Goal: Task Accomplishment & Management: Manage account settings

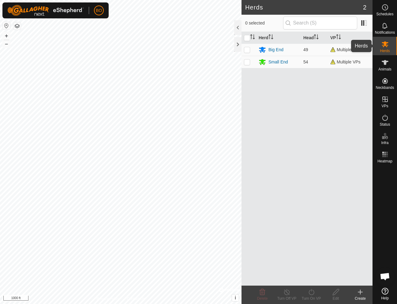
click at [387, 44] on icon at bounding box center [385, 43] width 7 height 7
click at [247, 49] on p-checkbox at bounding box center [247, 49] width 6 height 5
checkbox input "true"
click at [248, 62] on p-checkbox at bounding box center [247, 61] width 6 height 5
checkbox input "true"
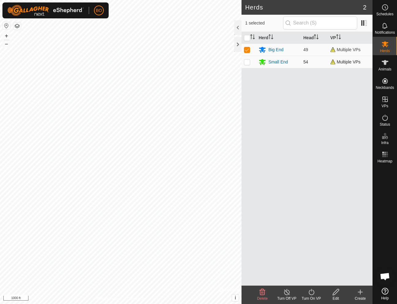
checkbox input "true"
click at [312, 291] on icon at bounding box center [312, 291] width 8 height 7
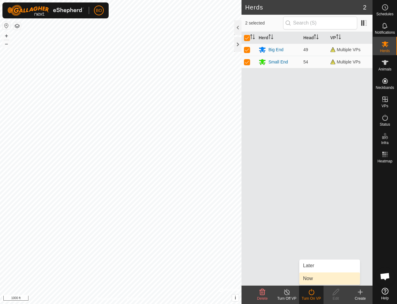
click at [308, 276] on link "Now" at bounding box center [329, 278] width 61 height 12
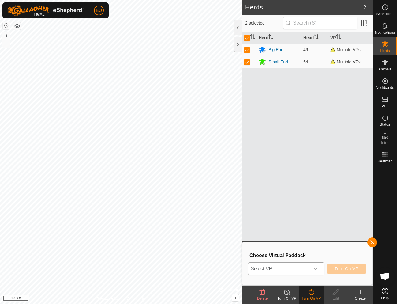
click at [317, 268] on icon "dropdown trigger" at bounding box center [315, 268] width 5 height 5
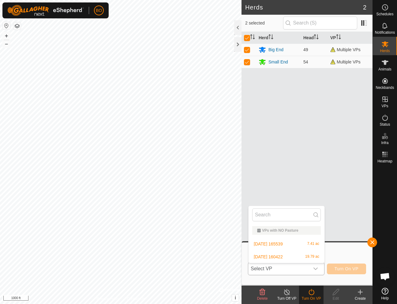
click at [272, 256] on li "[DATE] 160422 19.79 ac" at bounding box center [287, 256] width 76 height 12
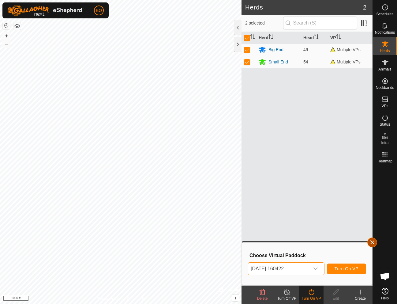
click at [373, 241] on button "button" at bounding box center [372, 242] width 10 height 10
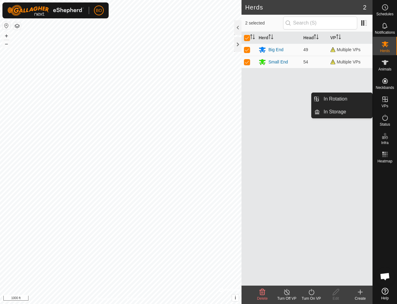
click at [386, 101] on icon at bounding box center [385, 99] width 7 height 7
click at [337, 98] on link "In Rotation" at bounding box center [346, 99] width 52 height 12
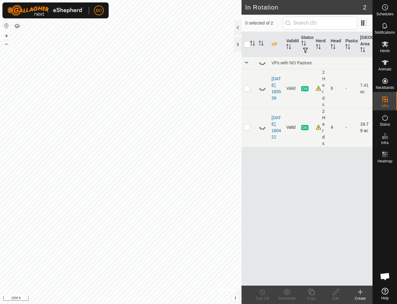
click at [249, 129] on p-checkbox at bounding box center [247, 127] width 6 height 5
checkbox input "true"
click at [248, 88] on p-checkbox at bounding box center [247, 88] width 6 height 5
checkbox input "true"
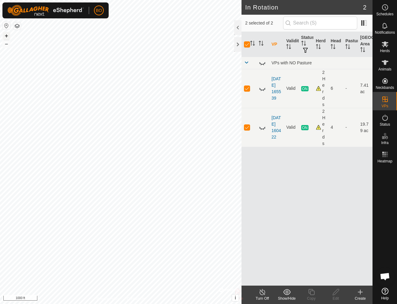
click at [8, 35] on button "+" at bounding box center [6, 35] width 7 height 7
click at [276, 135] on link "[DATE] 160422" at bounding box center [276, 127] width 9 height 24
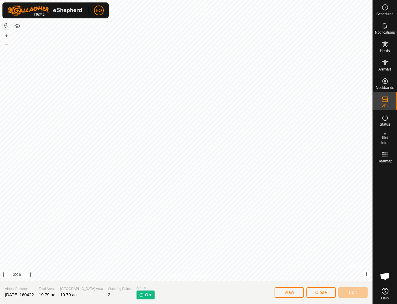
click at [289, 292] on span "View" at bounding box center [289, 292] width 10 height 5
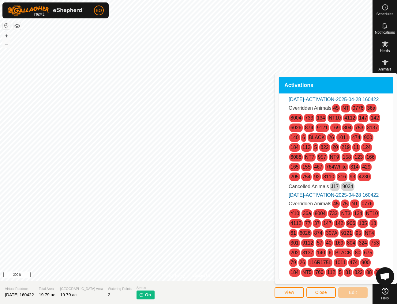
click at [323, 292] on span "Close" at bounding box center [321, 292] width 12 height 5
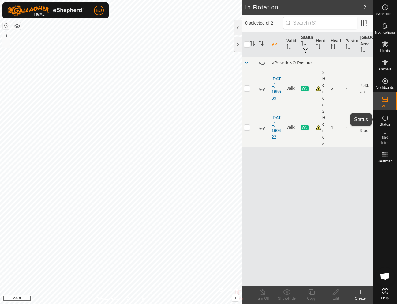
click at [387, 118] on icon at bounding box center [385, 117] width 7 height 7
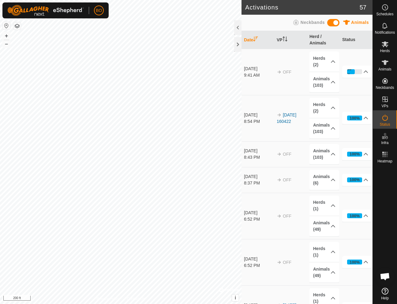
click at [384, 118] on icon at bounding box center [385, 117] width 7 height 7
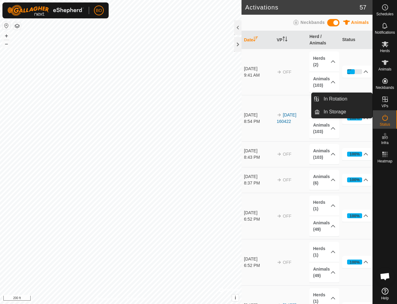
click at [386, 101] on icon at bounding box center [385, 99] width 7 height 7
click at [327, 98] on link "In Rotation" at bounding box center [346, 99] width 52 height 12
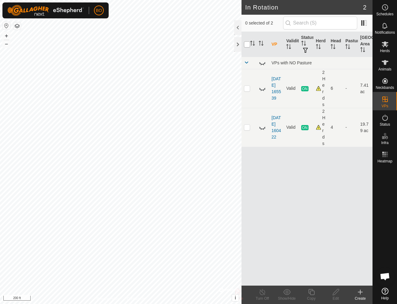
click at [247, 44] on input "checkbox" at bounding box center [247, 44] width 6 height 6
checkbox input "true"
click at [386, 44] on icon at bounding box center [385, 44] width 7 height 6
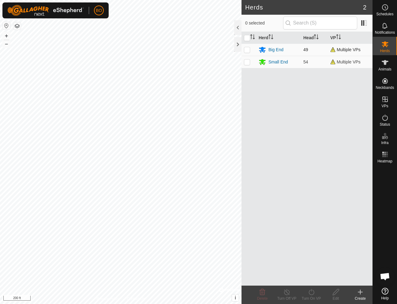
click at [249, 49] on p-checkbox at bounding box center [247, 49] width 6 height 5
checkbox input "true"
click at [249, 63] on p-checkbox at bounding box center [247, 61] width 6 height 5
checkbox input "true"
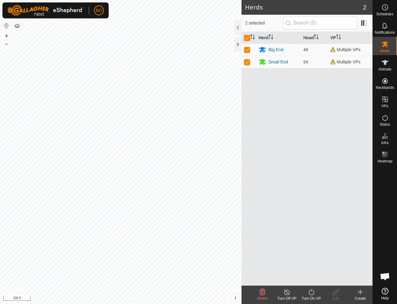
click at [311, 292] on icon at bounding box center [312, 291] width 8 height 7
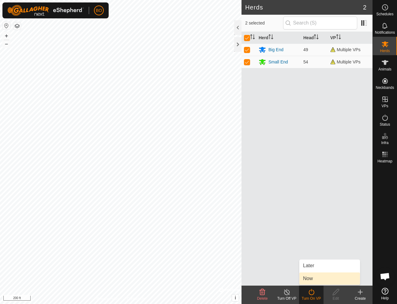
click at [311, 279] on link "Now" at bounding box center [329, 278] width 61 height 12
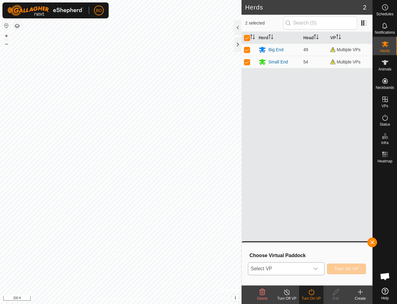
click at [317, 269] on icon "dropdown trigger" at bounding box center [315, 268] width 5 height 5
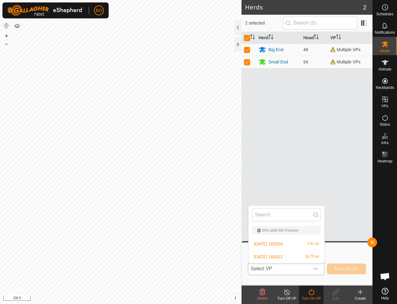
click at [282, 257] on li "[DATE] 160422 19.79 ac" at bounding box center [287, 256] width 76 height 12
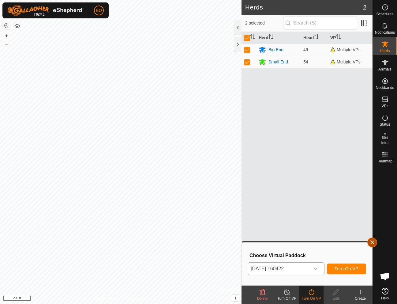
click at [373, 241] on button "button" at bounding box center [372, 242] width 10 height 10
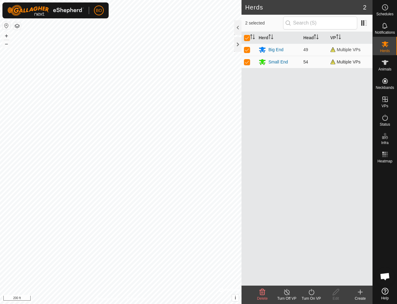
click at [346, 63] on span "Multiple VPs" at bounding box center [345, 61] width 30 height 5
click at [387, 64] on icon at bounding box center [385, 62] width 7 height 7
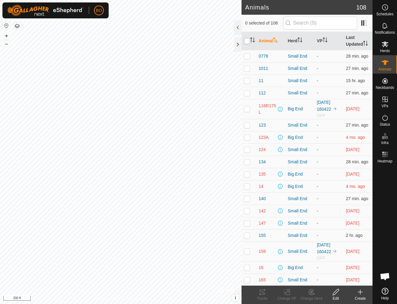
click at [249, 41] on input "checkbox" at bounding box center [247, 41] width 6 height 6
checkbox input "true"
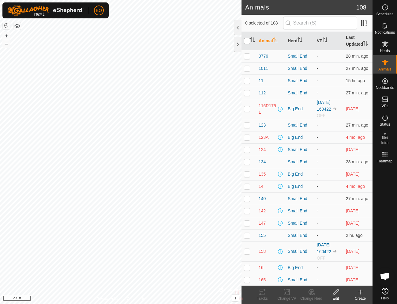
checkbox input "true"
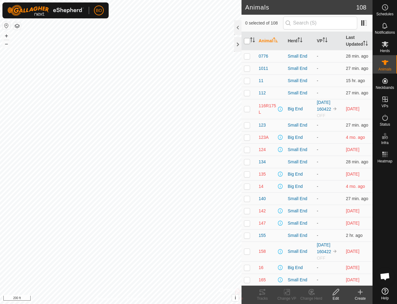
checkbox input "true"
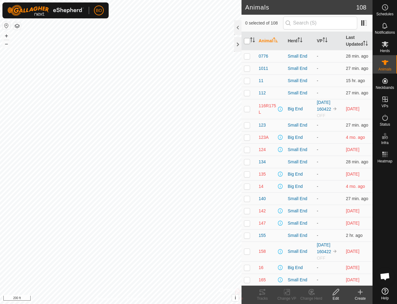
checkbox input "true"
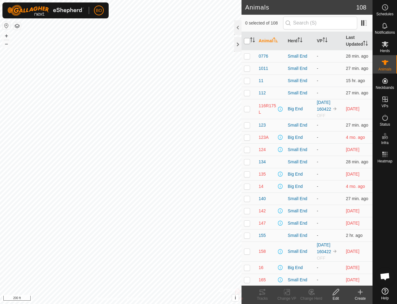
checkbox input "true"
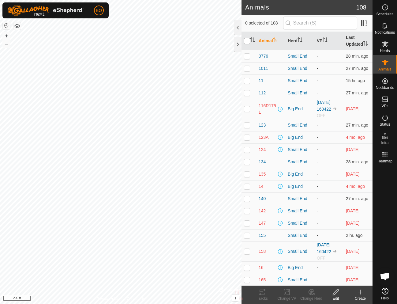
checkbox input "true"
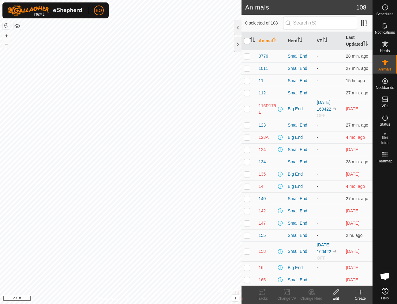
checkbox input "true"
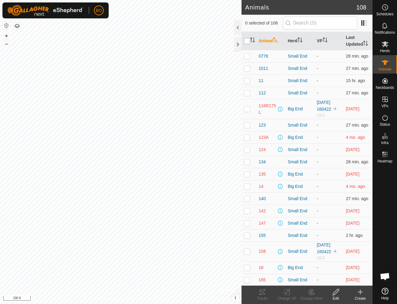
checkbox input "true"
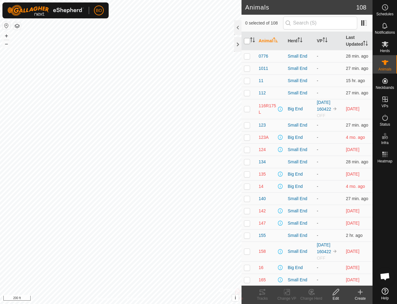
checkbox input "true"
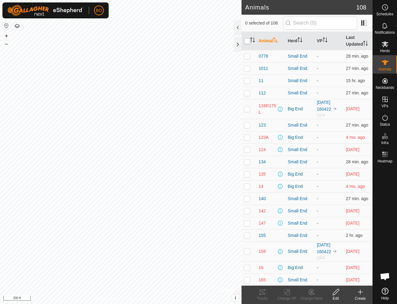
checkbox input "true"
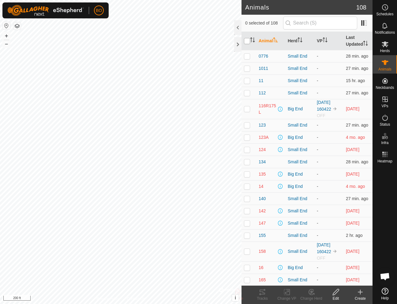
checkbox input "true"
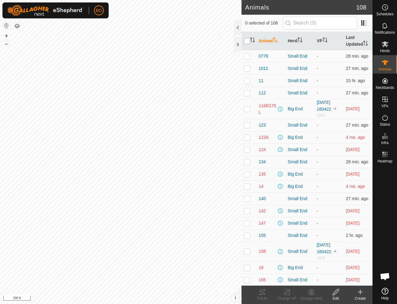
checkbox input "true"
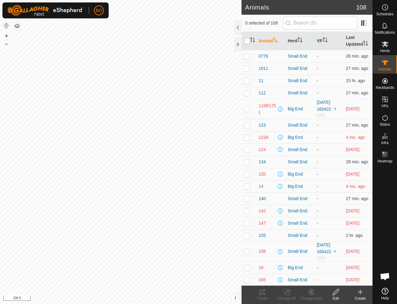
checkbox input "true"
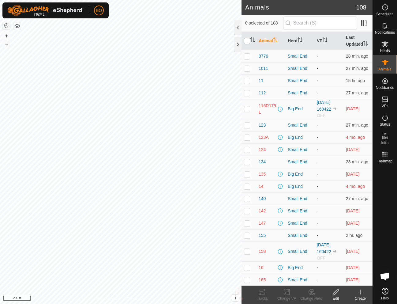
checkbox input "true"
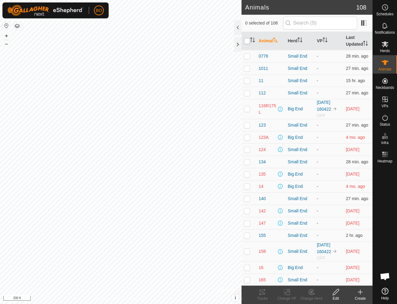
checkbox input "true"
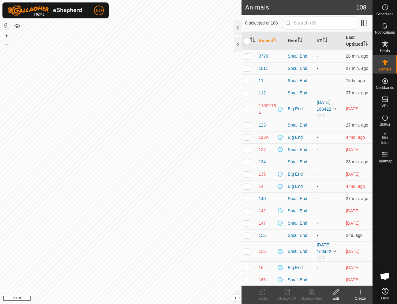
checkbox input "true"
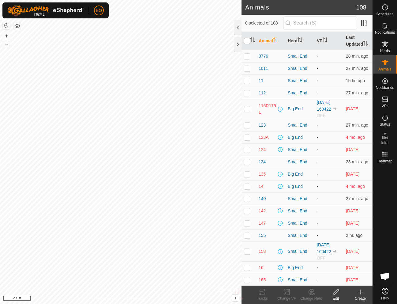
checkbox input "true"
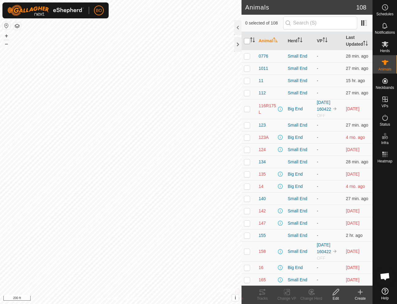
checkbox input "true"
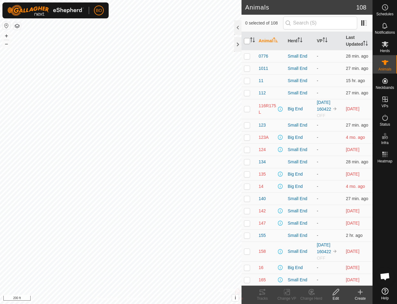
checkbox input "true"
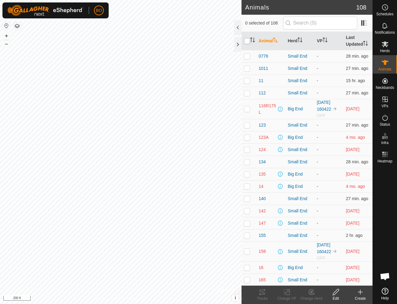
checkbox input "true"
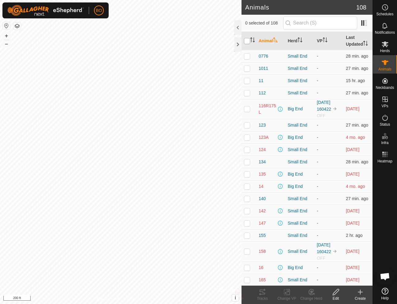
checkbox input "true"
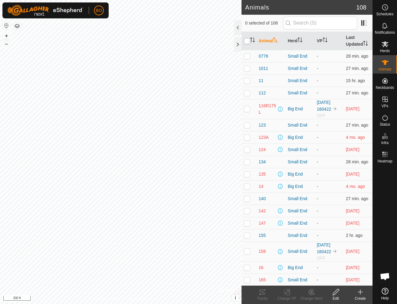
checkbox input "true"
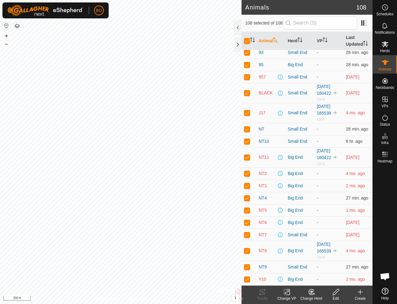
scroll to position [1164, 0]
click at [288, 292] on icon at bounding box center [287, 291] width 8 height 7
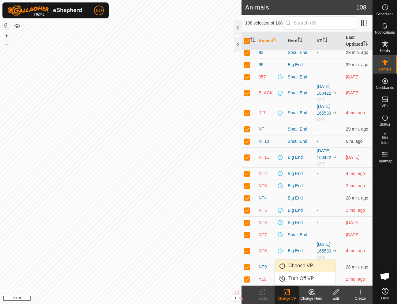
click at [294, 265] on link "Choose VP..." at bounding box center [305, 265] width 61 height 12
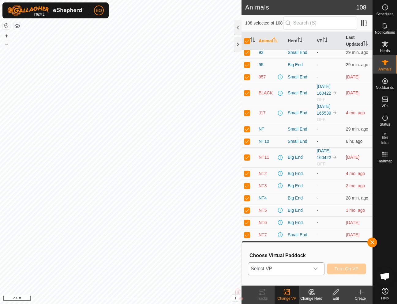
click at [317, 268] on icon "dropdown trigger" at bounding box center [315, 268] width 5 height 5
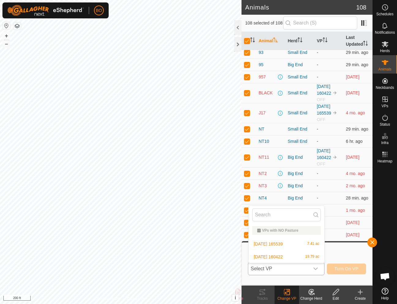
click at [276, 257] on li "[DATE] 160422 19.79 ac" at bounding box center [287, 256] width 76 height 12
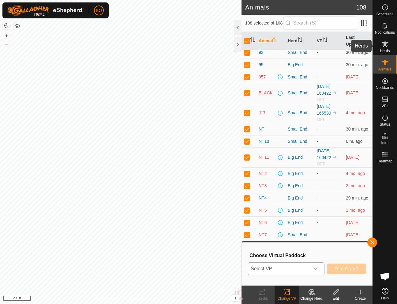
click at [387, 46] on icon at bounding box center [385, 44] width 7 height 6
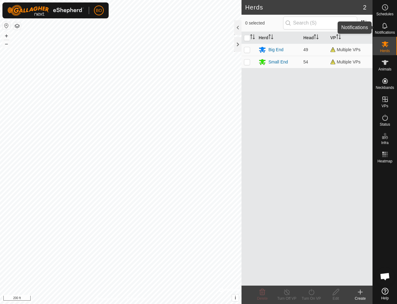
click at [385, 27] on icon at bounding box center [385, 25] width 7 height 7
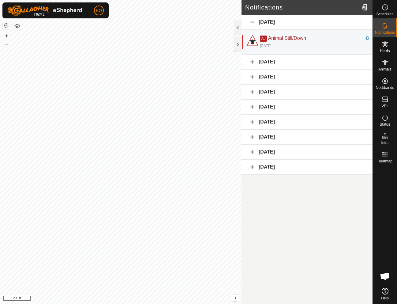
click at [253, 92] on div "[DATE]" at bounding box center [307, 92] width 131 height 15
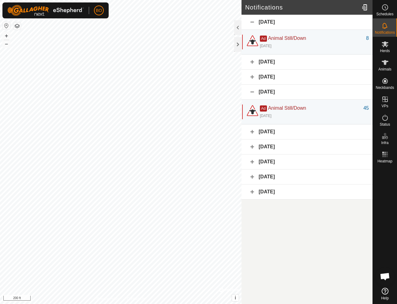
click at [252, 132] on div "[DATE]" at bounding box center [307, 131] width 131 height 15
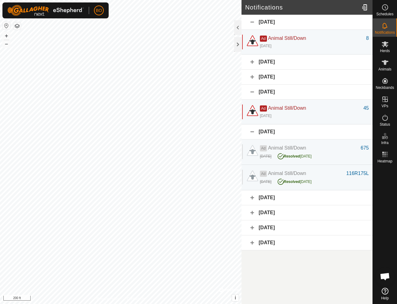
click at [251, 77] on div "[DATE]" at bounding box center [307, 77] width 131 height 15
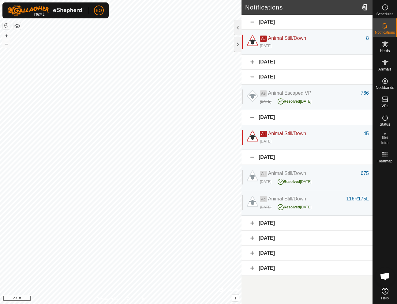
click at [252, 61] on div "[DATE]" at bounding box center [307, 62] width 131 height 15
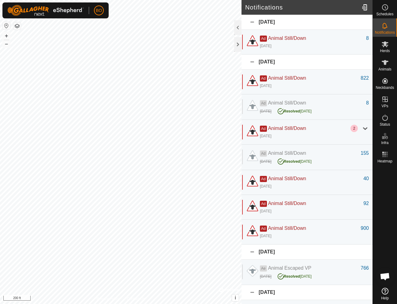
click at [253, 21] on div "[DATE]" at bounding box center [307, 22] width 131 height 15
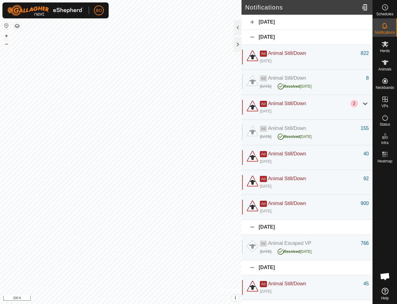
click at [252, 36] on div "[DATE]" at bounding box center [307, 37] width 131 height 15
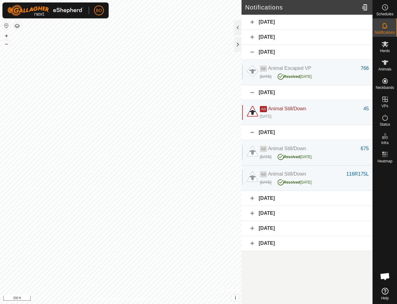
click at [253, 52] on div "[DATE]" at bounding box center [307, 52] width 131 height 15
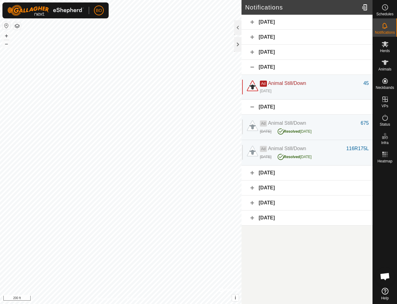
click at [253, 66] on div "[DATE]" at bounding box center [307, 67] width 131 height 15
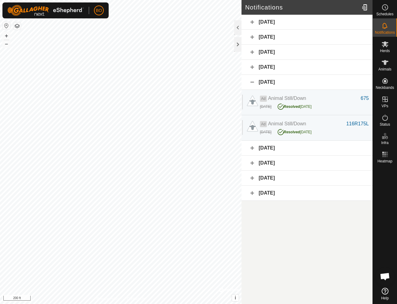
click at [253, 83] on div "[DATE]" at bounding box center [307, 82] width 131 height 15
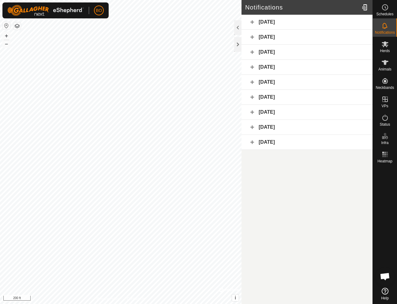
click at [253, 21] on div "[DATE]" at bounding box center [307, 22] width 131 height 15
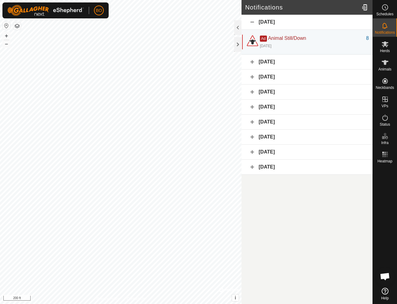
click at [253, 22] on div "[DATE]" at bounding box center [307, 22] width 131 height 15
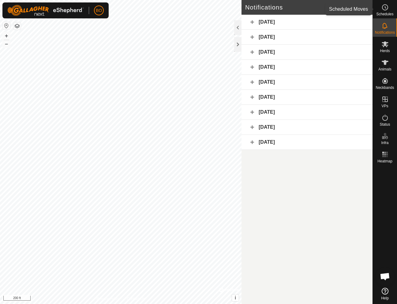
click at [386, 8] on icon at bounding box center [385, 7] width 1 height 2
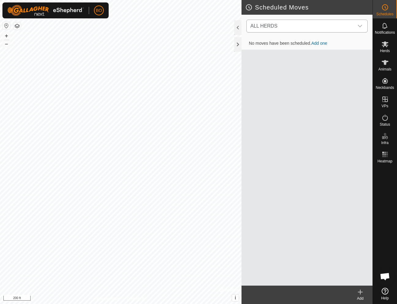
click at [360, 26] on icon "dropdown trigger" at bounding box center [360, 26] width 5 height 5
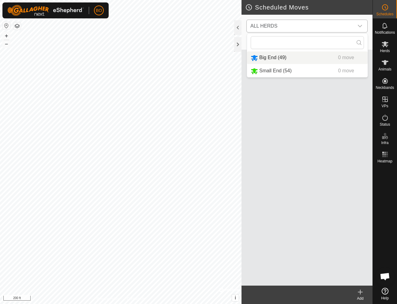
click at [271, 57] on li "Big End (49) 0 move" at bounding box center [307, 57] width 121 height 13
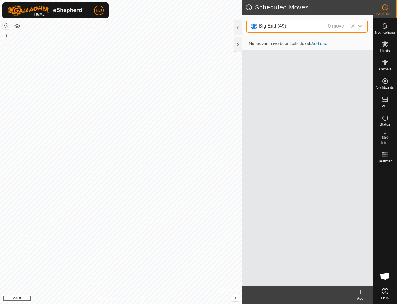
click at [360, 25] on icon "dropdown trigger" at bounding box center [360, 26] width 5 height 5
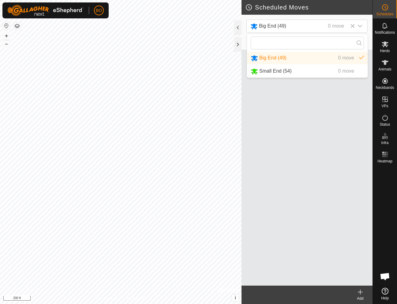
click at [267, 70] on li "Small End (54) 0 move" at bounding box center [307, 71] width 121 height 13
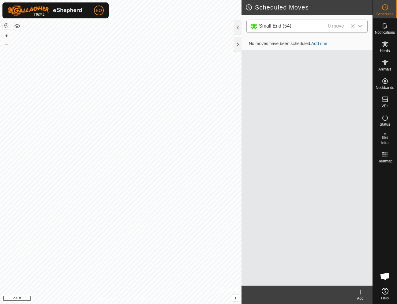
click at [354, 25] on icon at bounding box center [353, 26] width 4 height 4
click at [354, 25] on span "ALL HERDS" at bounding box center [301, 26] width 106 height 12
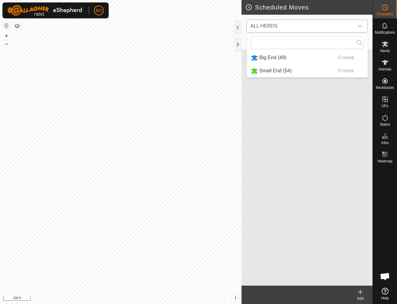
click at [360, 26] on icon "dropdown trigger" at bounding box center [360, 26] width 5 height 5
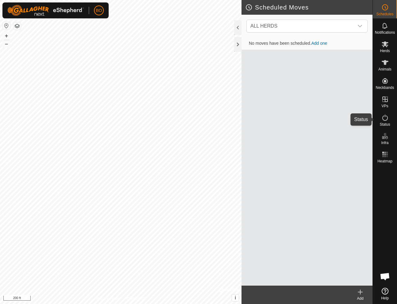
click at [386, 118] on icon at bounding box center [385, 117] width 7 height 7
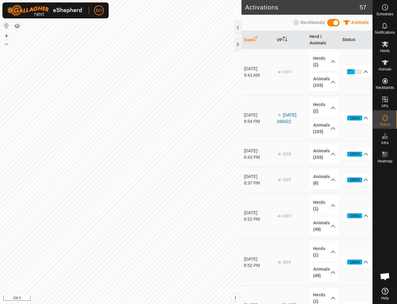
click at [386, 118] on icon at bounding box center [385, 117] width 7 height 7
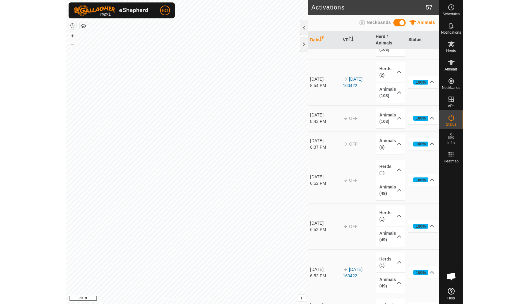
scroll to position [37, 0]
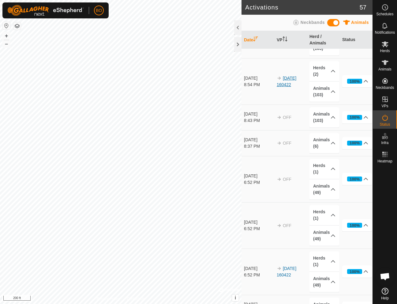
click at [288, 78] on link "[DATE] 160422" at bounding box center [287, 81] width 20 height 11
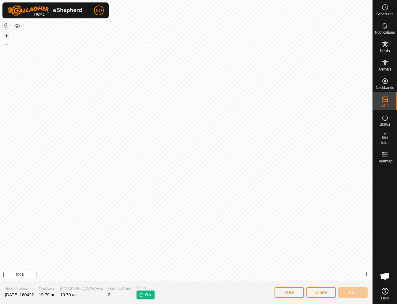
click at [6, 35] on button "+" at bounding box center [6, 35] width 7 height 7
click at [182, 303] on div "Privacy Policy Contact Us 6 1879163366 Small End - + – ⇧ i © Mapbox , © OpenStr…" at bounding box center [186, 152] width 373 height 304
click at [206, 295] on div "Privacy Policy Contact Us 6 1879163366 Small End - + – ⇧ i © Mapbox , © OpenStr…" at bounding box center [186, 152] width 373 height 304
click at [386, 44] on icon at bounding box center [385, 44] width 7 height 6
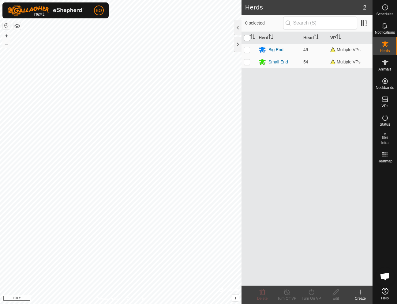
click at [249, 38] on input "checkbox" at bounding box center [247, 38] width 6 height 6
checkbox input "true"
click at [312, 292] on icon at bounding box center [312, 291] width 8 height 7
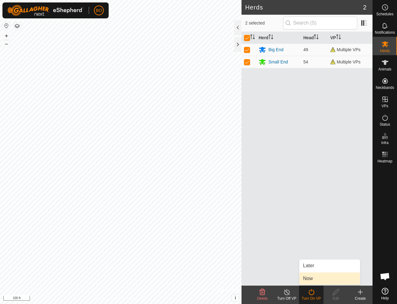
click at [314, 277] on link "Now" at bounding box center [329, 278] width 61 height 12
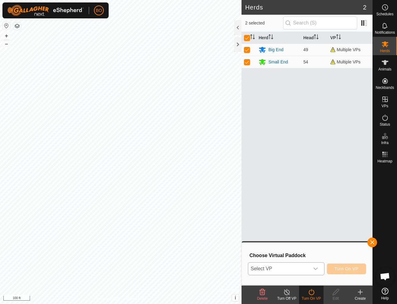
click at [317, 269] on icon "dropdown trigger" at bounding box center [315, 268] width 5 height 5
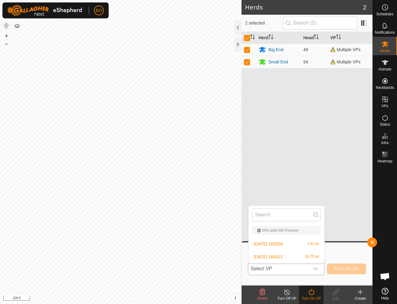
click at [278, 256] on li "[DATE] 160422 19.79 ac" at bounding box center [287, 256] width 76 height 12
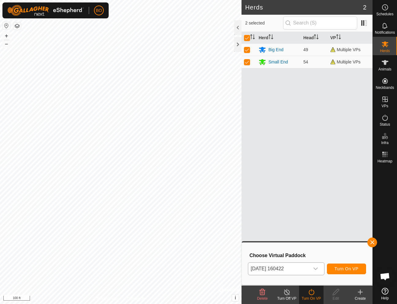
click at [349, 268] on span "Turn On VP" at bounding box center [347, 268] width 24 height 5
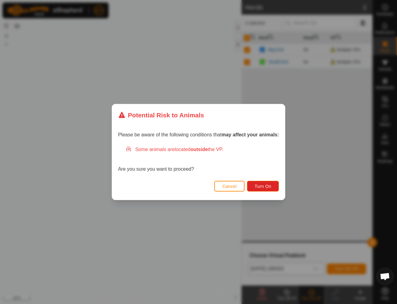
click at [228, 187] on span "Cancel" at bounding box center [229, 186] width 14 height 5
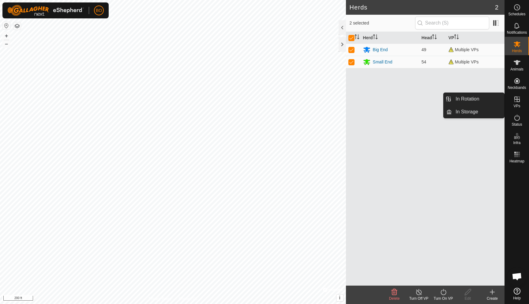
click at [397, 101] on icon at bounding box center [516, 99] width 7 height 7
click at [397, 97] on link "In Rotation" at bounding box center [478, 99] width 52 height 12
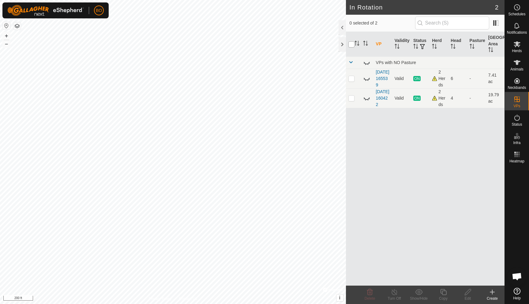
click at [351, 44] on input "checkbox" at bounding box center [351, 44] width 6 height 6
checkbox input "true"
click at [351, 44] on input "checkbox" at bounding box center [351, 44] width 6 height 6
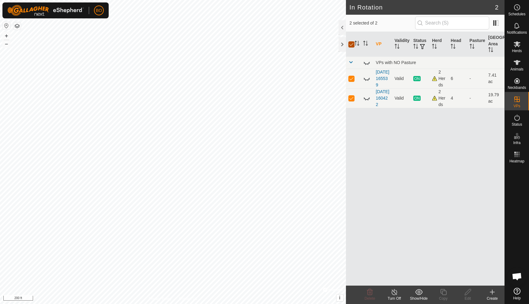
checkbox input "false"
click at [351, 44] on input "checkbox" at bounding box center [351, 44] width 6 height 6
checkbox input "true"
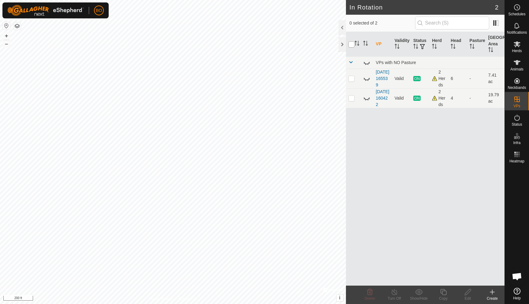
checkbox input "true"
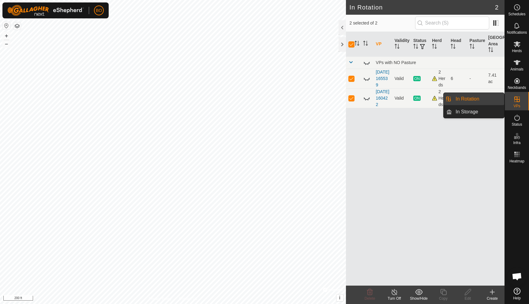
click at [397, 98] on link "In Rotation" at bounding box center [478, 99] width 52 height 12
click at [350, 62] on span at bounding box center [350, 62] width 5 height 5
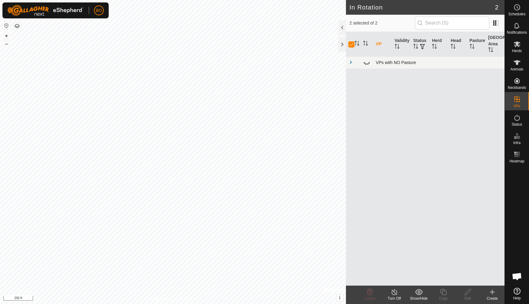
click at [350, 62] on span at bounding box center [350, 62] width 5 height 5
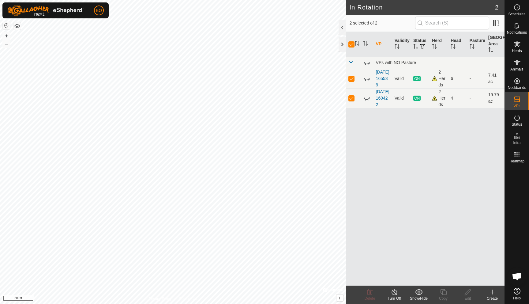
click at [397, 292] on icon at bounding box center [419, 291] width 8 height 7
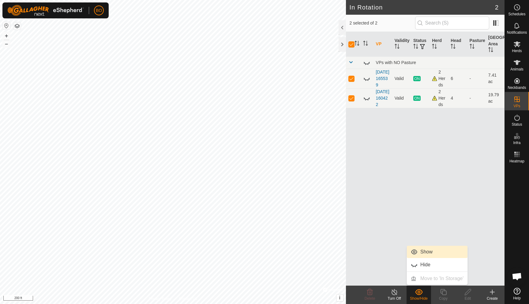
click at [397, 250] on link "Show" at bounding box center [437, 252] width 61 height 12
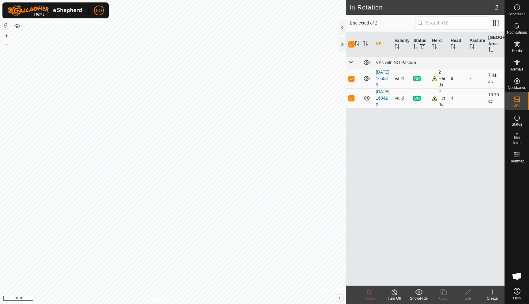
click at [353, 80] on p-checkbox at bounding box center [351, 78] width 6 height 5
checkbox input "false"
click at [397, 168] on div "VP Validity Status Herd Head Pasture Grazing Area VPs with NO Pasture [DATE] 16…" at bounding box center [425, 159] width 159 height 254
click at [397, 101] on span "ON" at bounding box center [416, 98] width 7 height 5
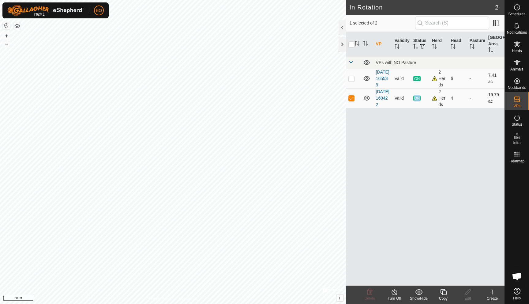
click at [397, 101] on span "ON" at bounding box center [416, 98] width 7 height 5
click at [380, 107] on link "[DATE] 160422" at bounding box center [382, 98] width 13 height 18
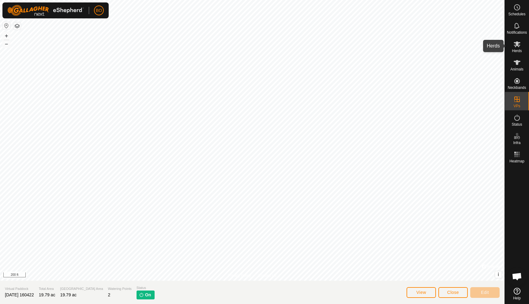
click at [397, 44] on icon at bounding box center [517, 44] width 7 height 6
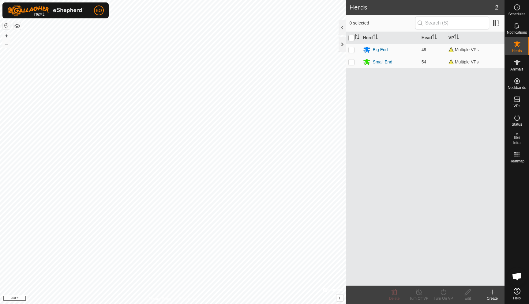
click at [352, 37] on input "checkbox" at bounding box center [351, 38] width 6 height 6
checkbox input "true"
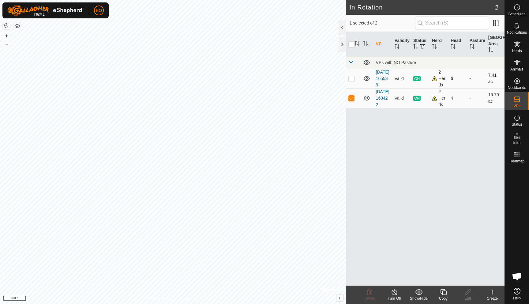
click at [352, 81] on p-checkbox at bounding box center [351, 78] width 6 height 5
checkbox input "true"
click at [354, 100] on p-checkbox at bounding box center [351, 98] width 6 height 5
checkbox input "false"
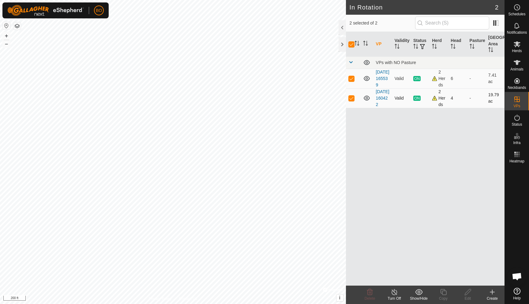
checkbox input "false"
click at [394, 291] on line at bounding box center [394, 292] width 5 height 5
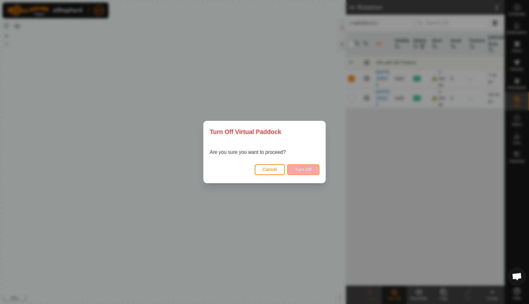
click at [304, 168] on span "Turn Off" at bounding box center [303, 169] width 17 height 5
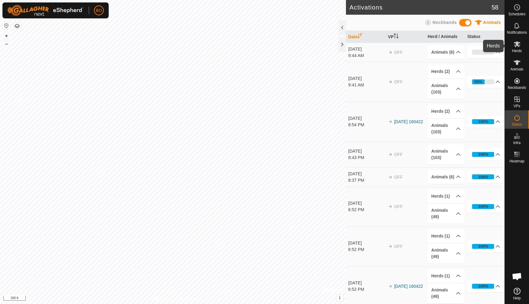
click at [397, 45] on icon at bounding box center [517, 44] width 7 height 6
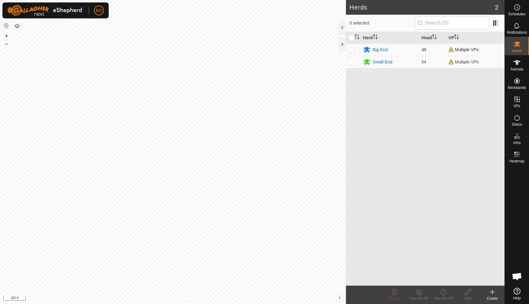
click at [348, 49] on p-checkbox at bounding box center [351, 49] width 6 height 5
checkbox input "true"
click at [353, 60] on p-checkbox at bounding box center [351, 61] width 6 height 5
checkbox input "true"
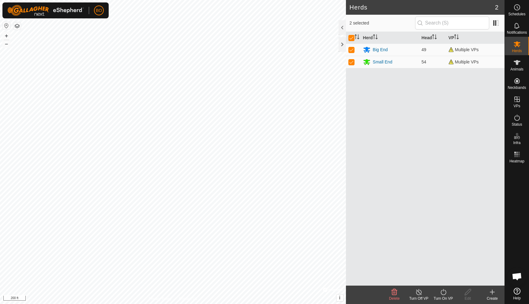
click at [397, 292] on icon at bounding box center [444, 291] width 8 height 7
click at [397, 279] on link "Now" at bounding box center [461, 278] width 61 height 12
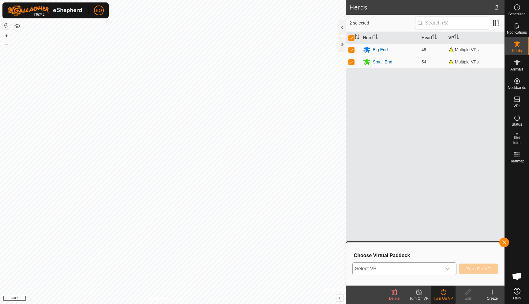
click at [397, 267] on icon "dropdown trigger" at bounding box center [447, 268] width 5 height 5
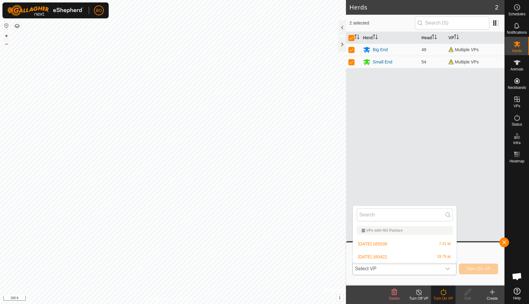
click at [371, 257] on li "[DATE] 160422 19.79 ac" at bounding box center [404, 256] width 103 height 12
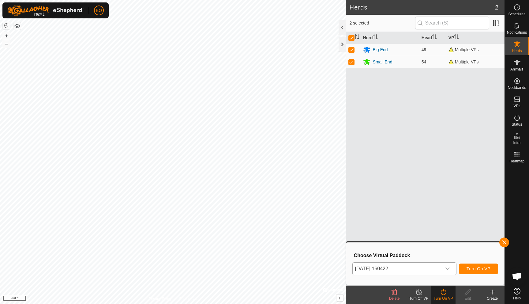
click at [397, 268] on span "Turn On VP" at bounding box center [479, 268] width 24 height 5
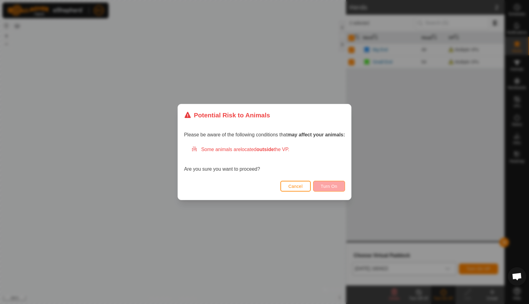
click at [337, 186] on span "Turn On" at bounding box center [329, 186] width 17 height 5
